Goal: Information Seeking & Learning: Compare options

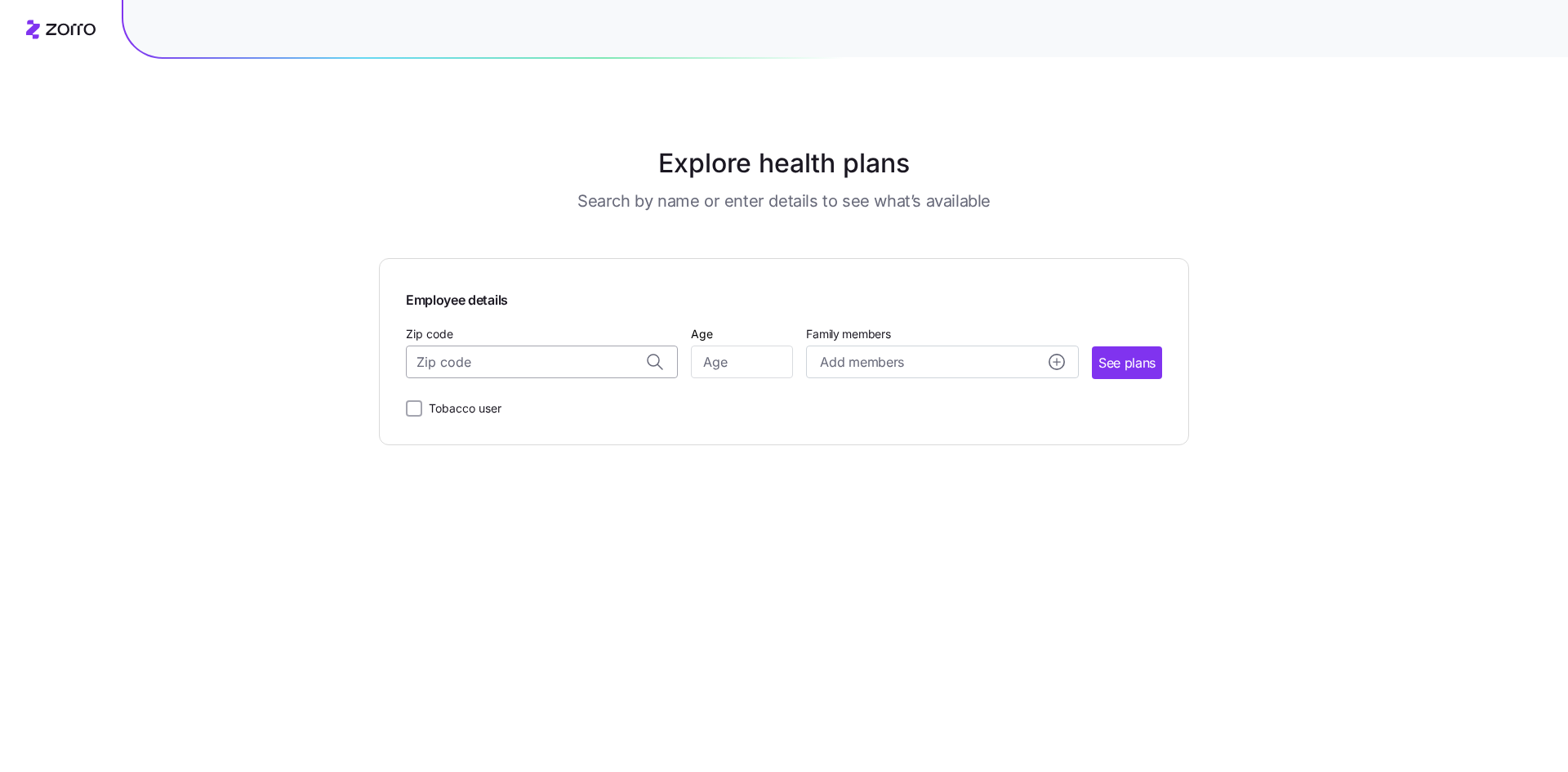
click at [499, 368] on input "Zip code" at bounding box center [541, 362] width 272 height 33
type input "08807"
click at [707, 367] on input "Age" at bounding box center [741, 362] width 102 height 33
type input "35"
click at [1061, 362] on circle "add icon" at bounding box center [1057, 362] width 15 height 15
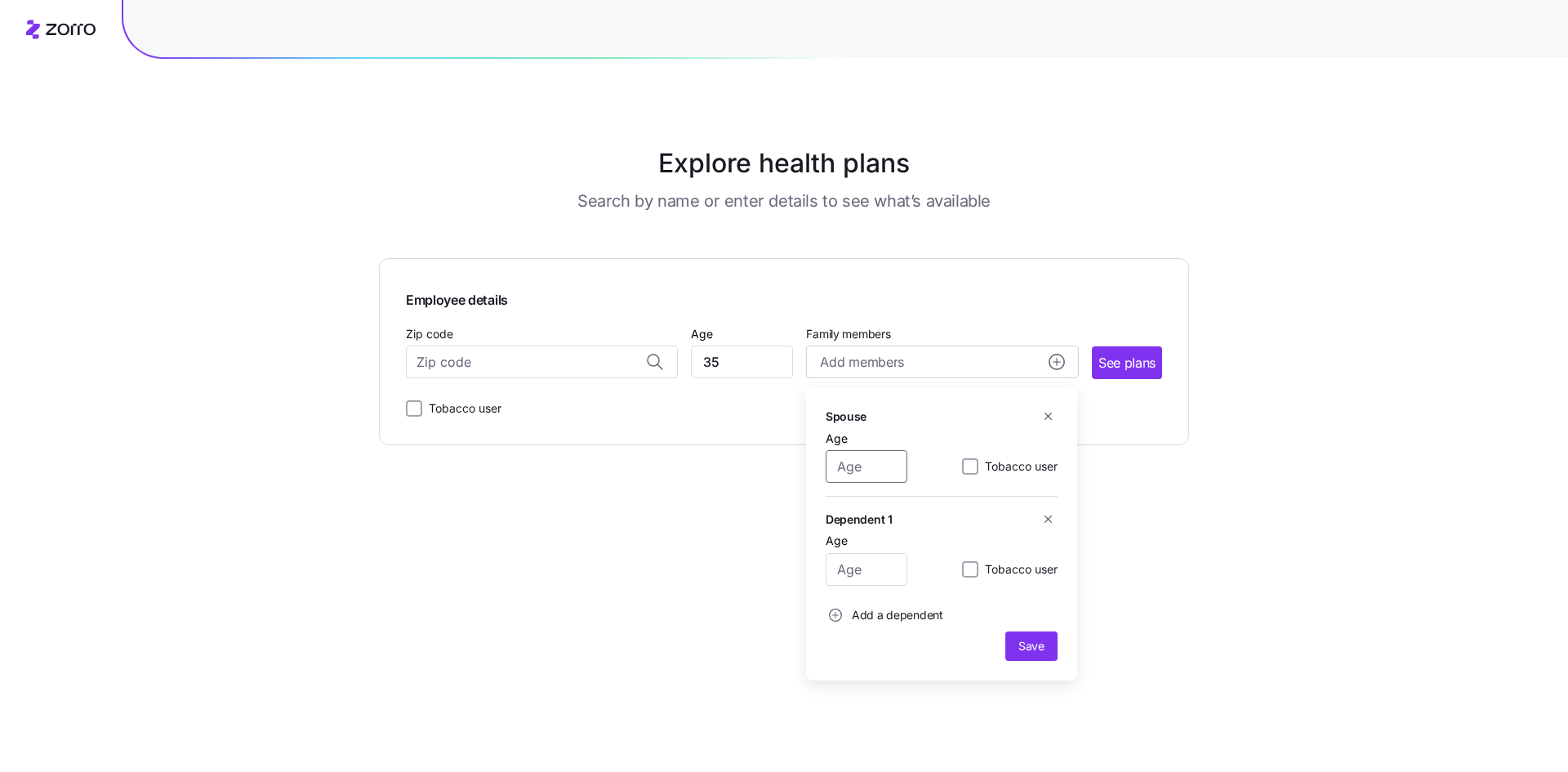
click at [879, 471] on input "Age" at bounding box center [866, 466] width 81 height 33
type input "35"
click at [861, 562] on input "Age" at bounding box center [866, 569] width 81 height 33
type input "5"
click at [834, 610] on icon "add icon" at bounding box center [836, 615] width 13 height 13
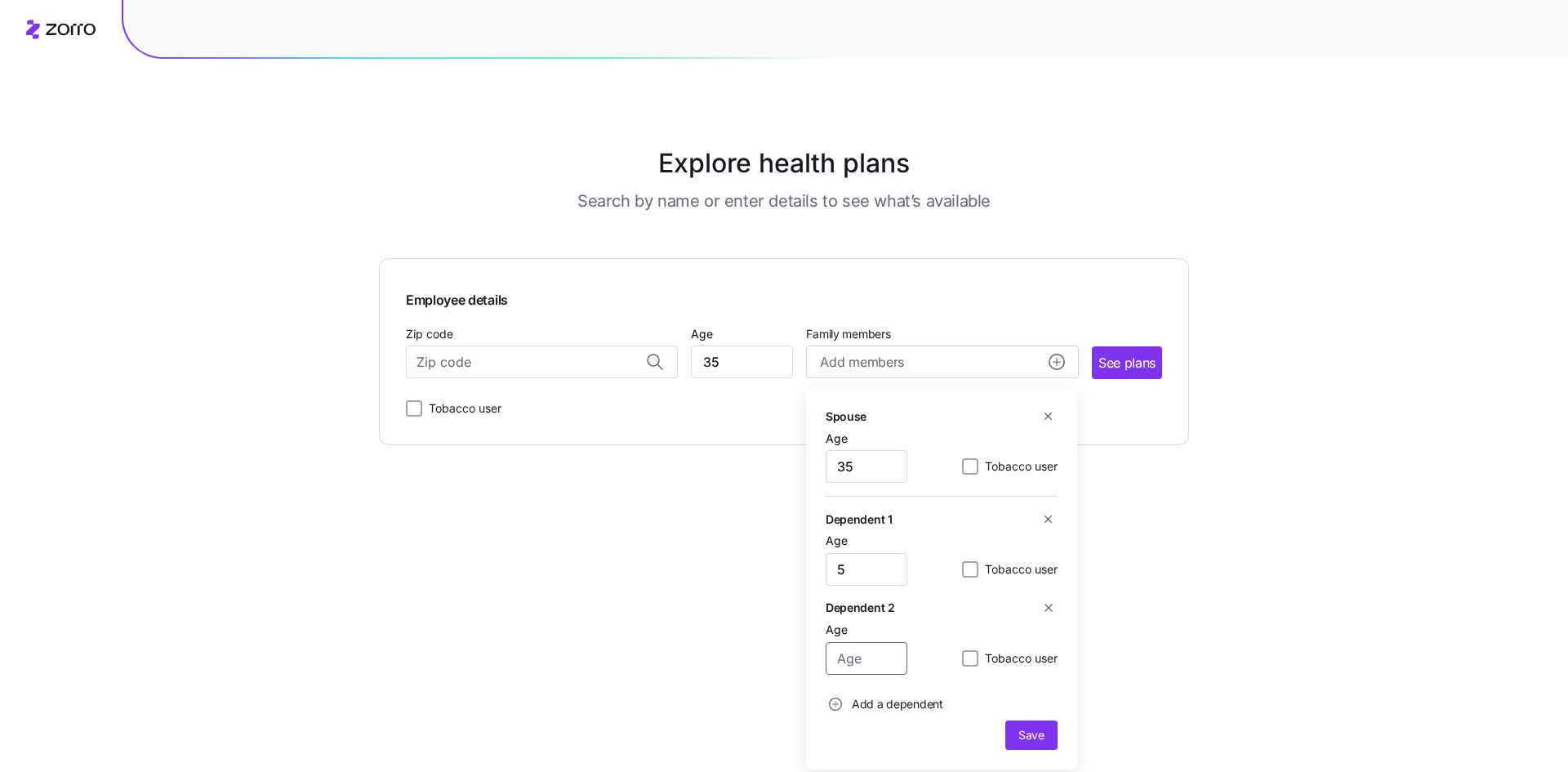
click at [869, 662] on input "Age" at bounding box center [866, 659] width 81 height 33
type input "2"
drag, startPoint x: 1041, startPoint y: 734, endPoint x: 1016, endPoint y: 722, distance: 27.7
click at [1040, 733] on span "Save" at bounding box center [1031, 735] width 26 height 16
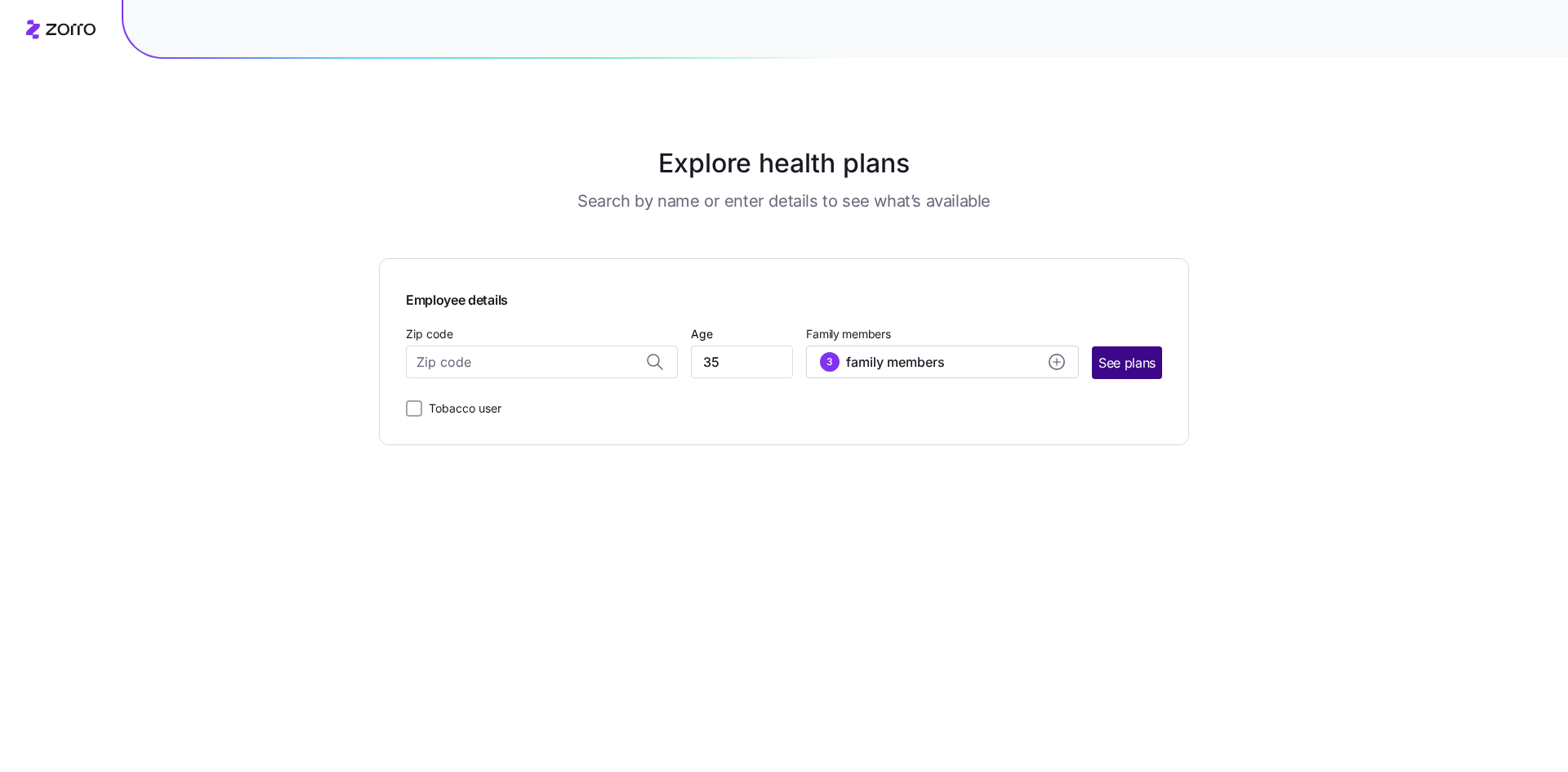
click at [1121, 362] on span "See plans" at bounding box center [1127, 363] width 57 height 21
click at [506, 356] on input "Zip code" at bounding box center [541, 362] width 272 height 33
type input "0"
type input "[GEOGRAPHIC_DATA], [GEOGRAPHIC_DATA]"
click at [530, 448] on main "Explore health plans Search by name or enter details to see what’s available Em…" at bounding box center [784, 386] width 810 height 772
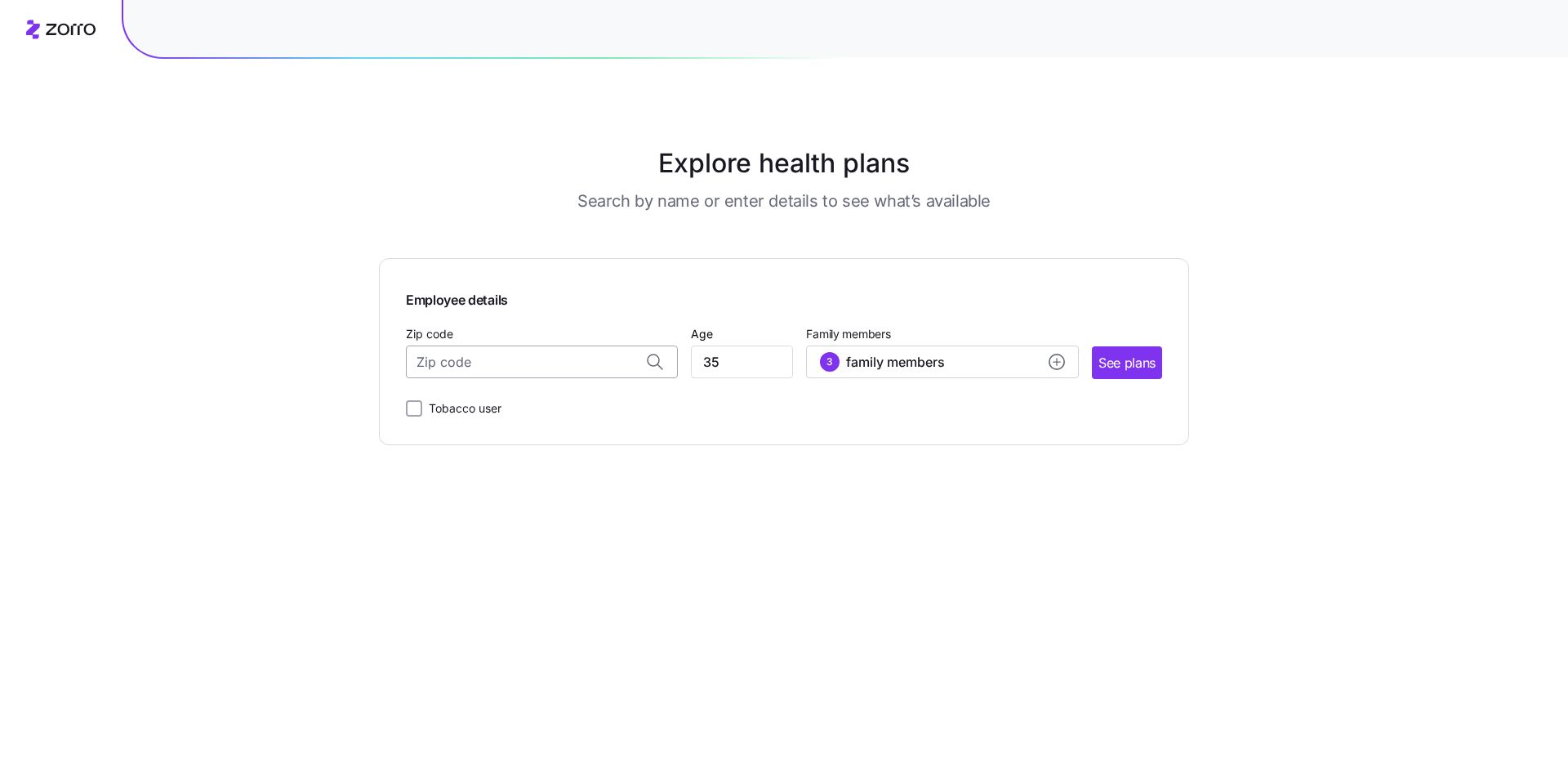
click at [545, 352] on input "Zip code" at bounding box center [541, 362] width 272 height 33
click at [553, 401] on span "08807, [GEOGRAPHIC_DATA], [GEOGRAPHIC_DATA]" at bounding box center [539, 404] width 229 height 21
type input "08807, [GEOGRAPHIC_DATA], [GEOGRAPHIC_DATA]"
click at [1124, 364] on span "See plans" at bounding box center [1127, 363] width 57 height 21
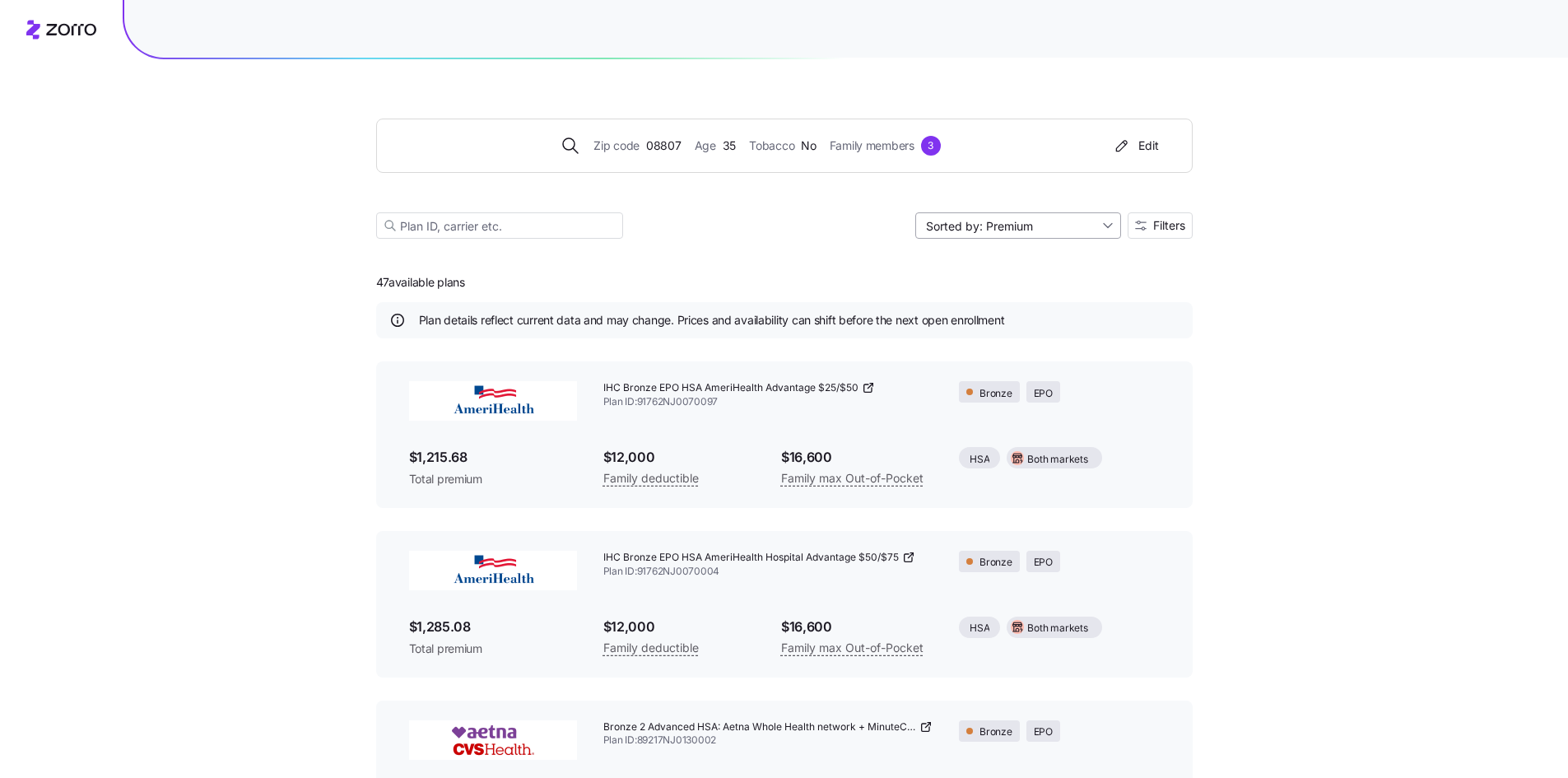
click at [1100, 227] on input "Sorted by: Premium" at bounding box center [1018, 226] width 206 height 26
click at [1100, 226] on div "Sorted by: Premium" at bounding box center [1018, 226] width 206 height 26
click at [1165, 223] on span "Filters" at bounding box center [1169, 226] width 32 height 12
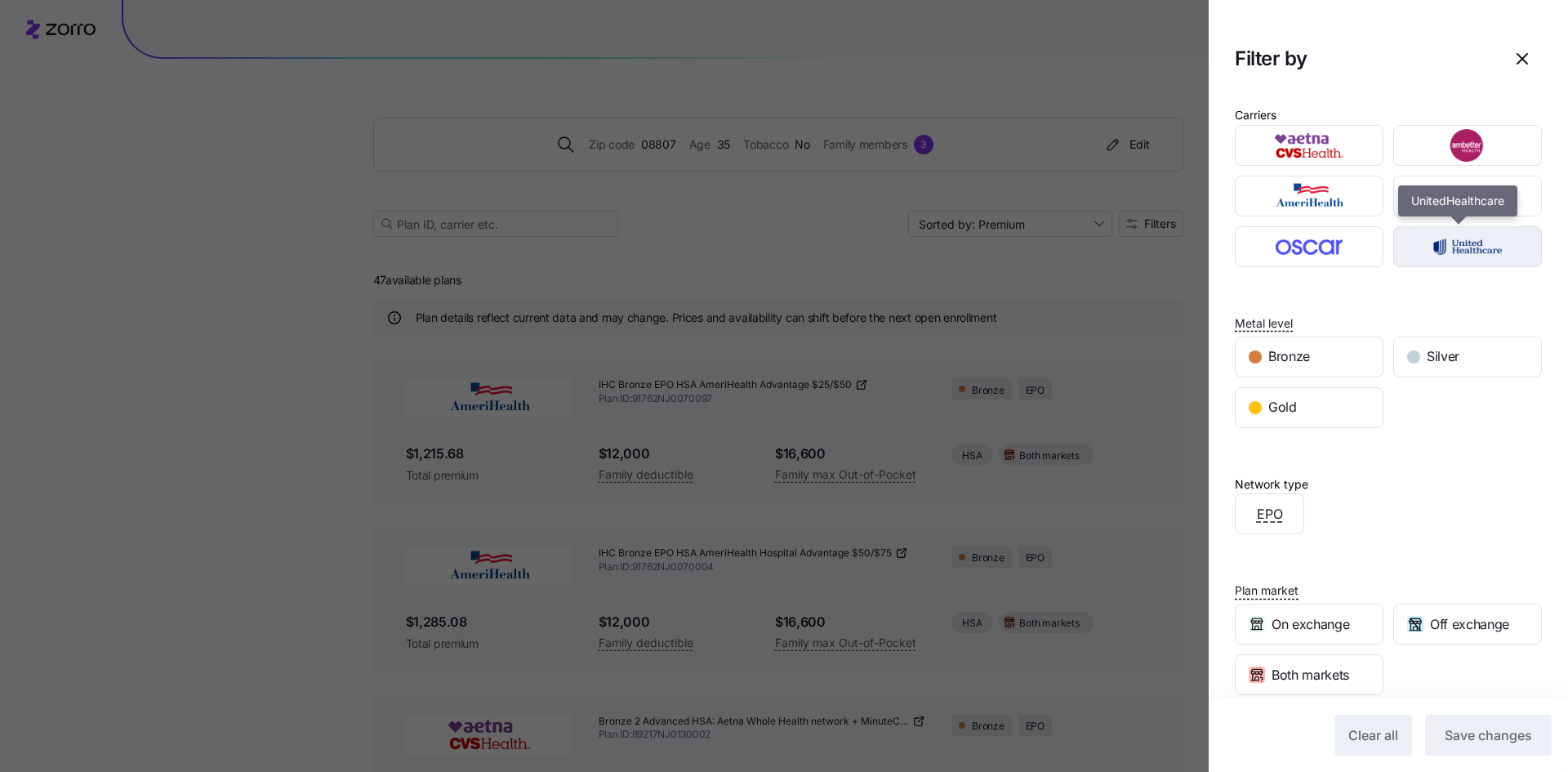
click at [1421, 250] on img "button" at bounding box center [1468, 246] width 120 height 33
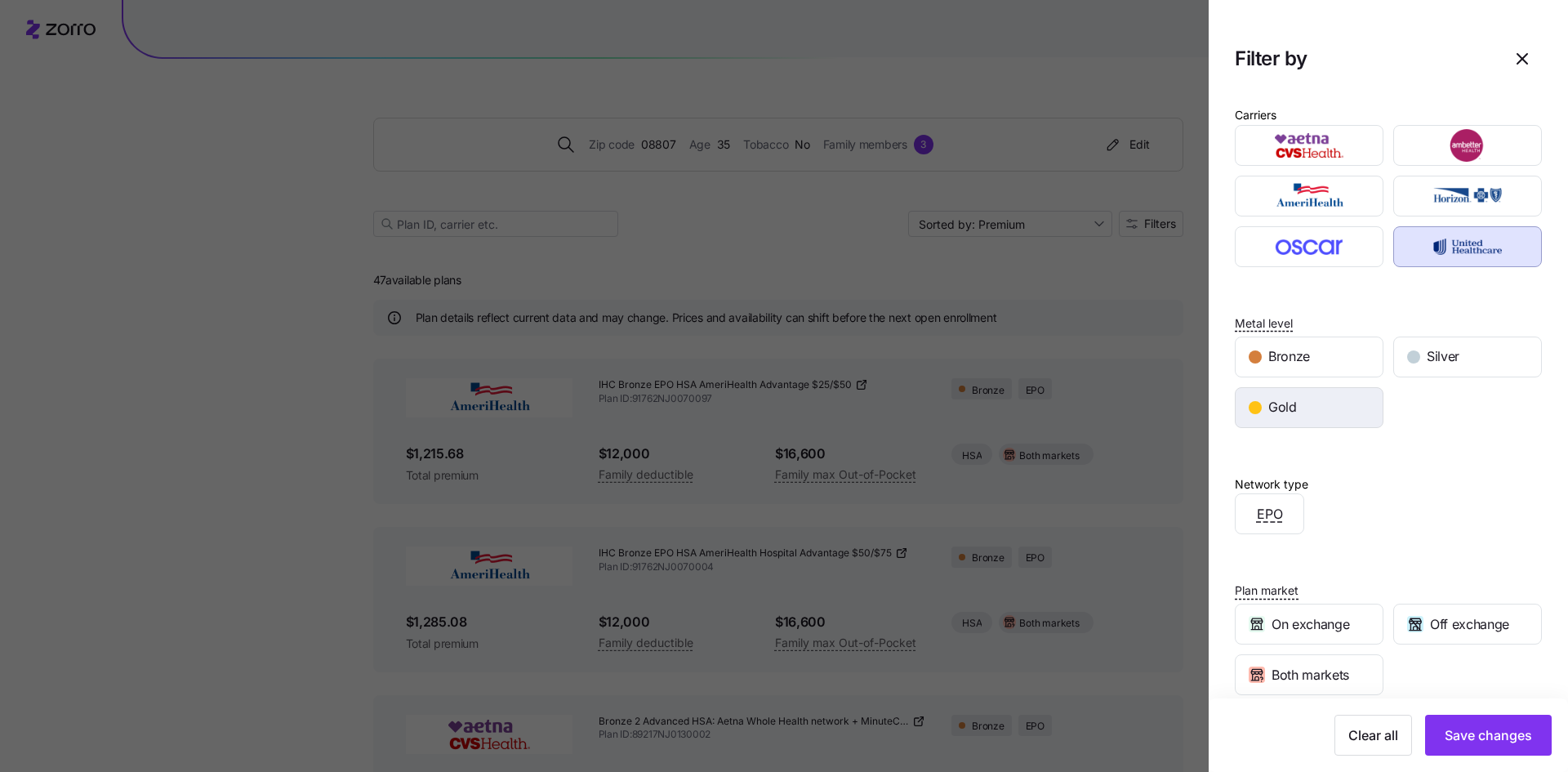
click at [1266, 407] on div "Gold" at bounding box center [1309, 407] width 147 height 39
click at [1492, 732] on span "Save changes" at bounding box center [1488, 735] width 87 height 20
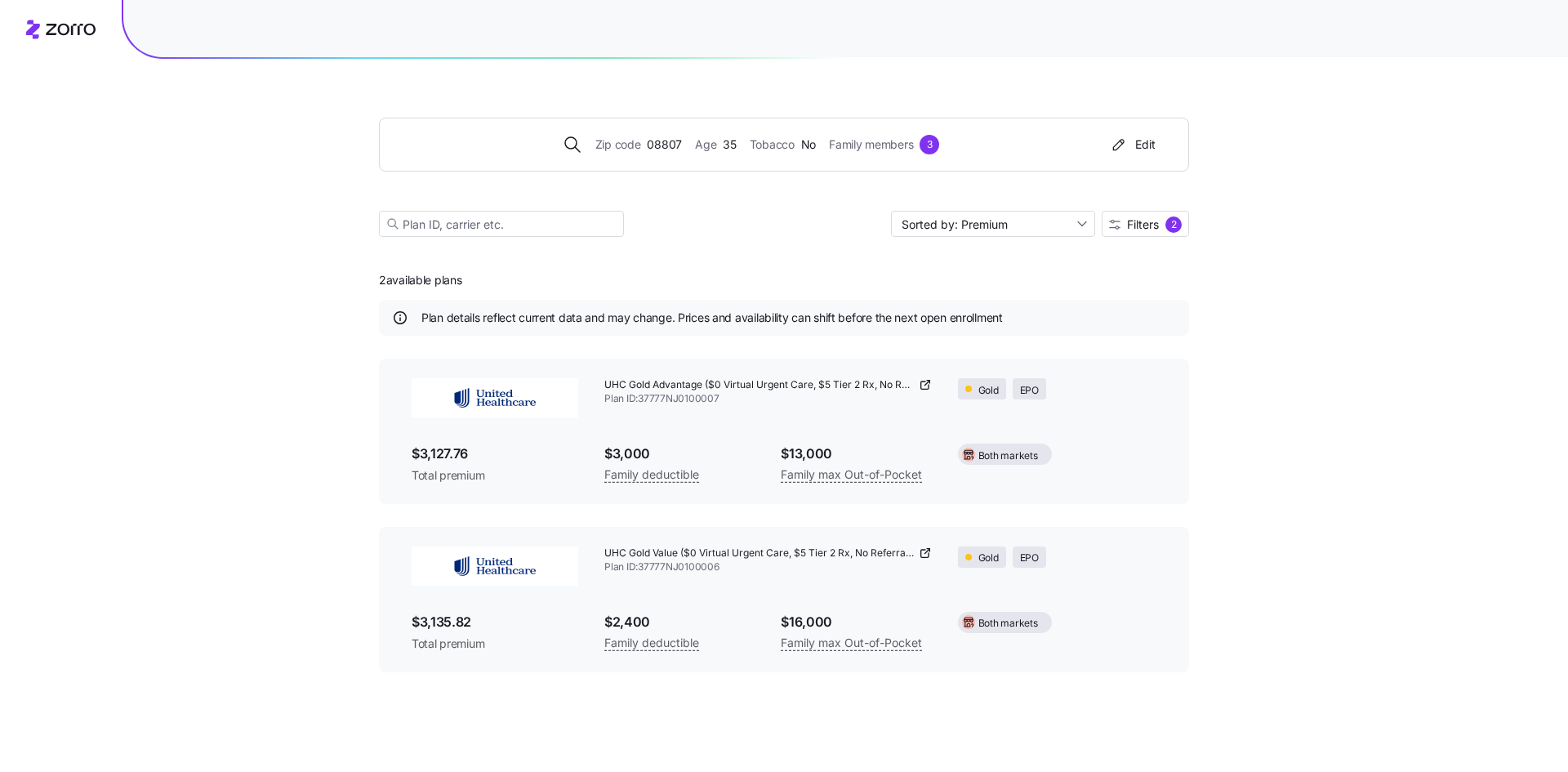
click at [513, 391] on img at bounding box center [494, 398] width 167 height 39
click at [489, 587] on div at bounding box center [494, 567] width 193 height 66
click at [516, 465] on div "$3,127.76 Total premium" at bounding box center [494, 463] width 167 height 40
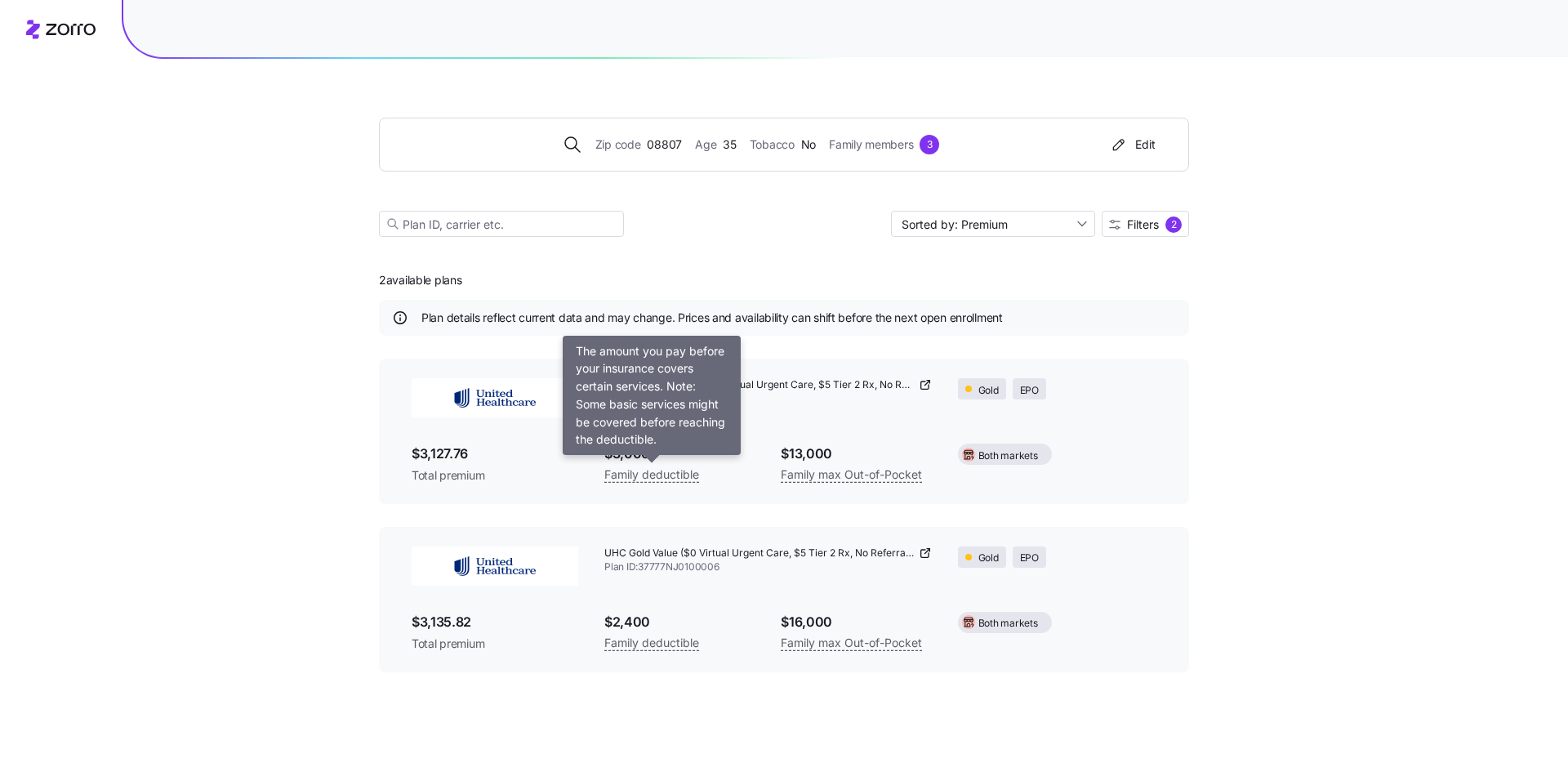
click at [667, 472] on span "Family deductible" at bounding box center [651, 475] width 94 height 20
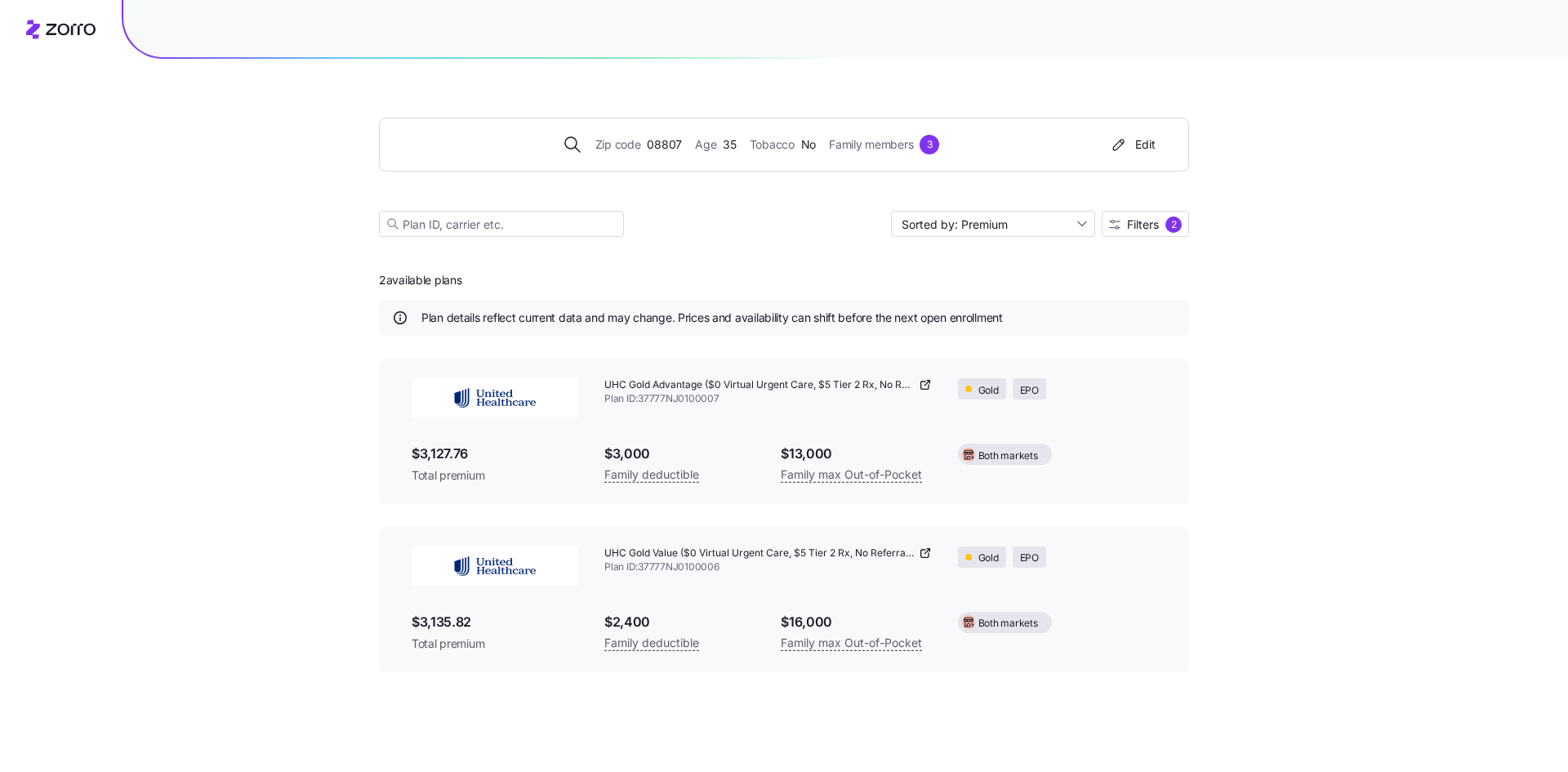
click at [855, 557] on span "UHC Gold Value ($0 Virtual Urgent Care, $5 Tier 2 Rx, No Referrals)" at bounding box center [759, 553] width 311 height 14
click at [922, 551] on icon at bounding box center [925, 553] width 13 height 13
